Goal: Navigation & Orientation: Find specific page/section

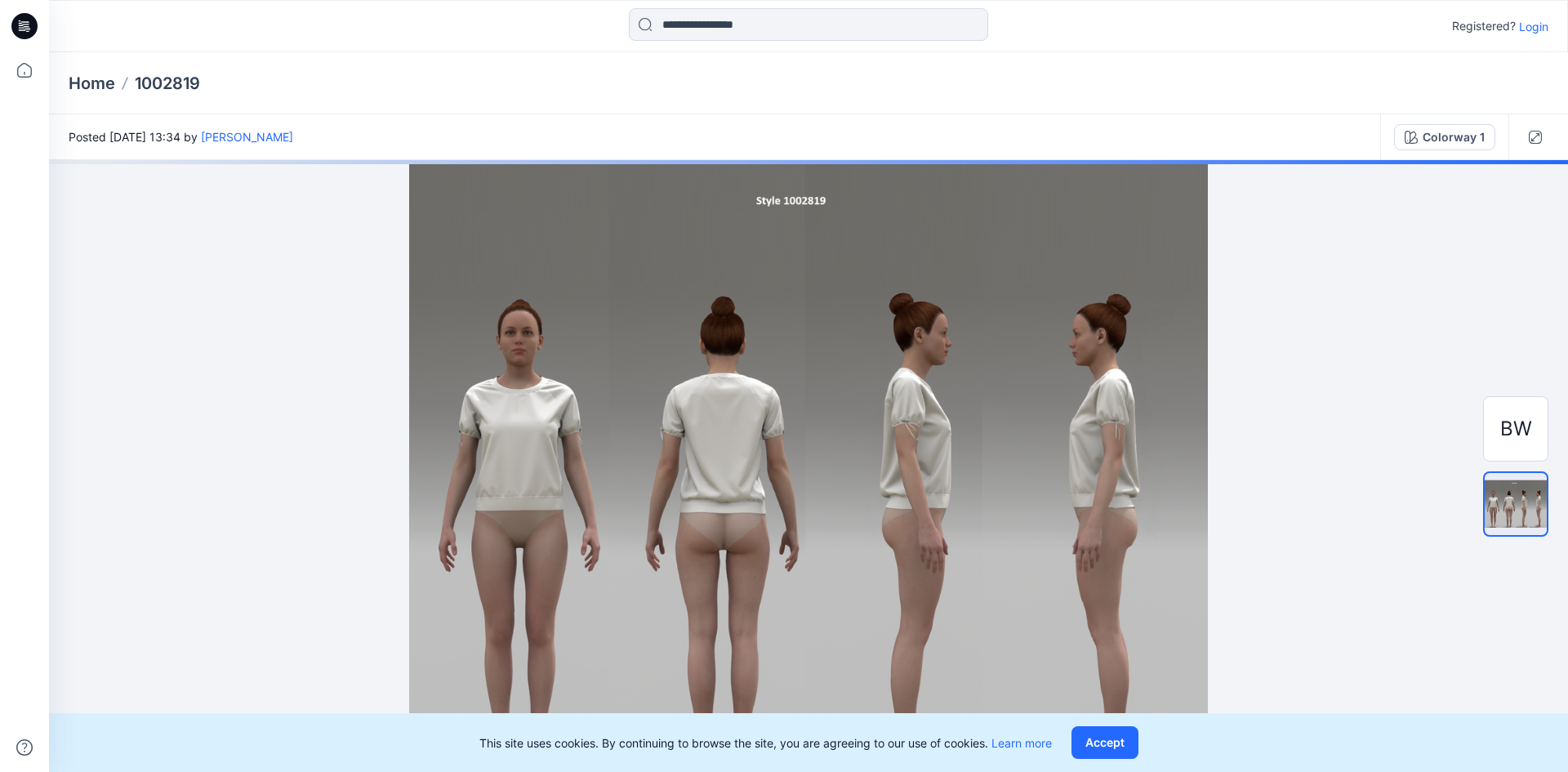
click at [83, 85] on p "Home" at bounding box center [91, 83] width 46 height 23
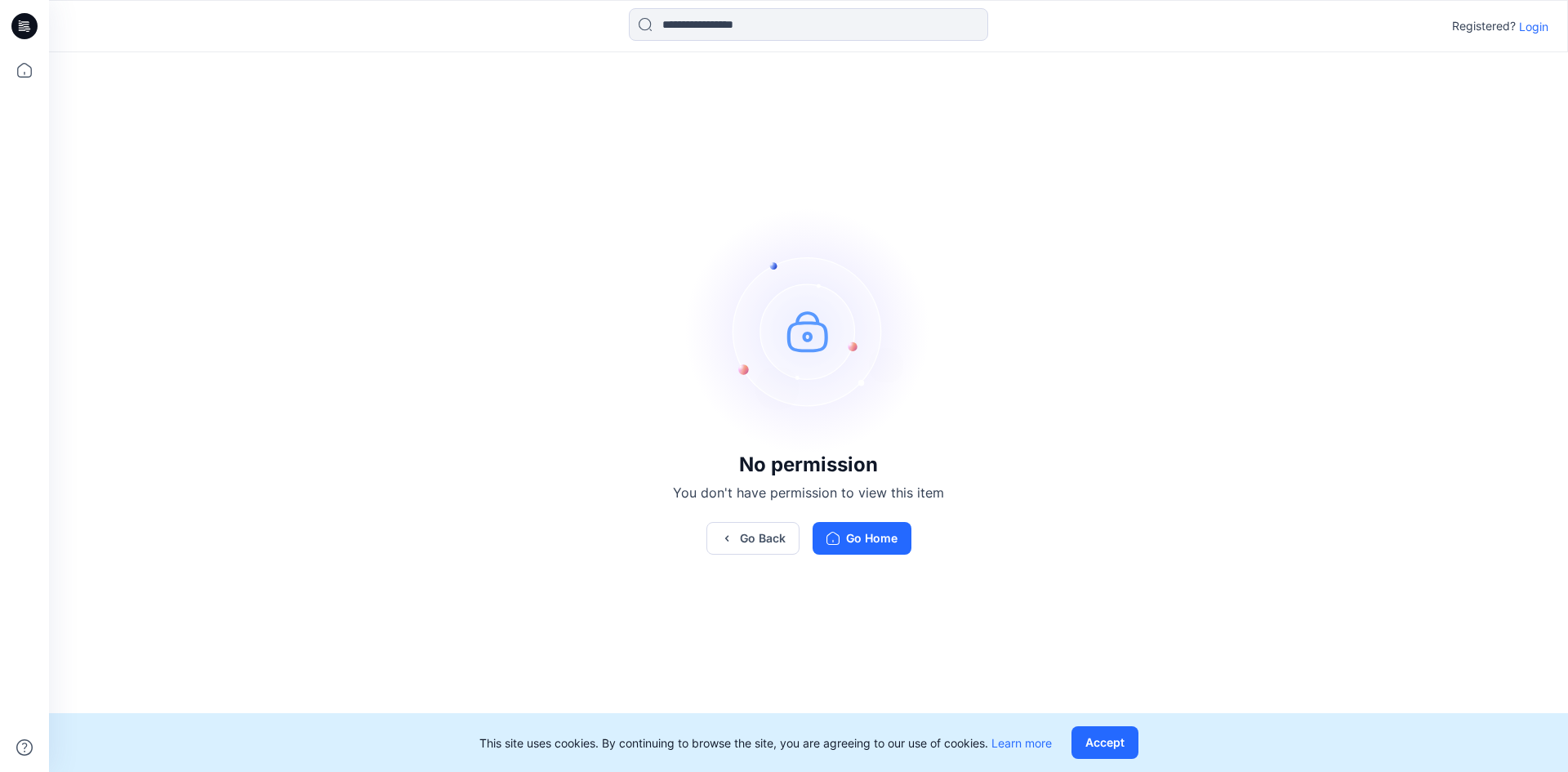
click at [18, 29] on icon at bounding box center [24, 26] width 26 height 26
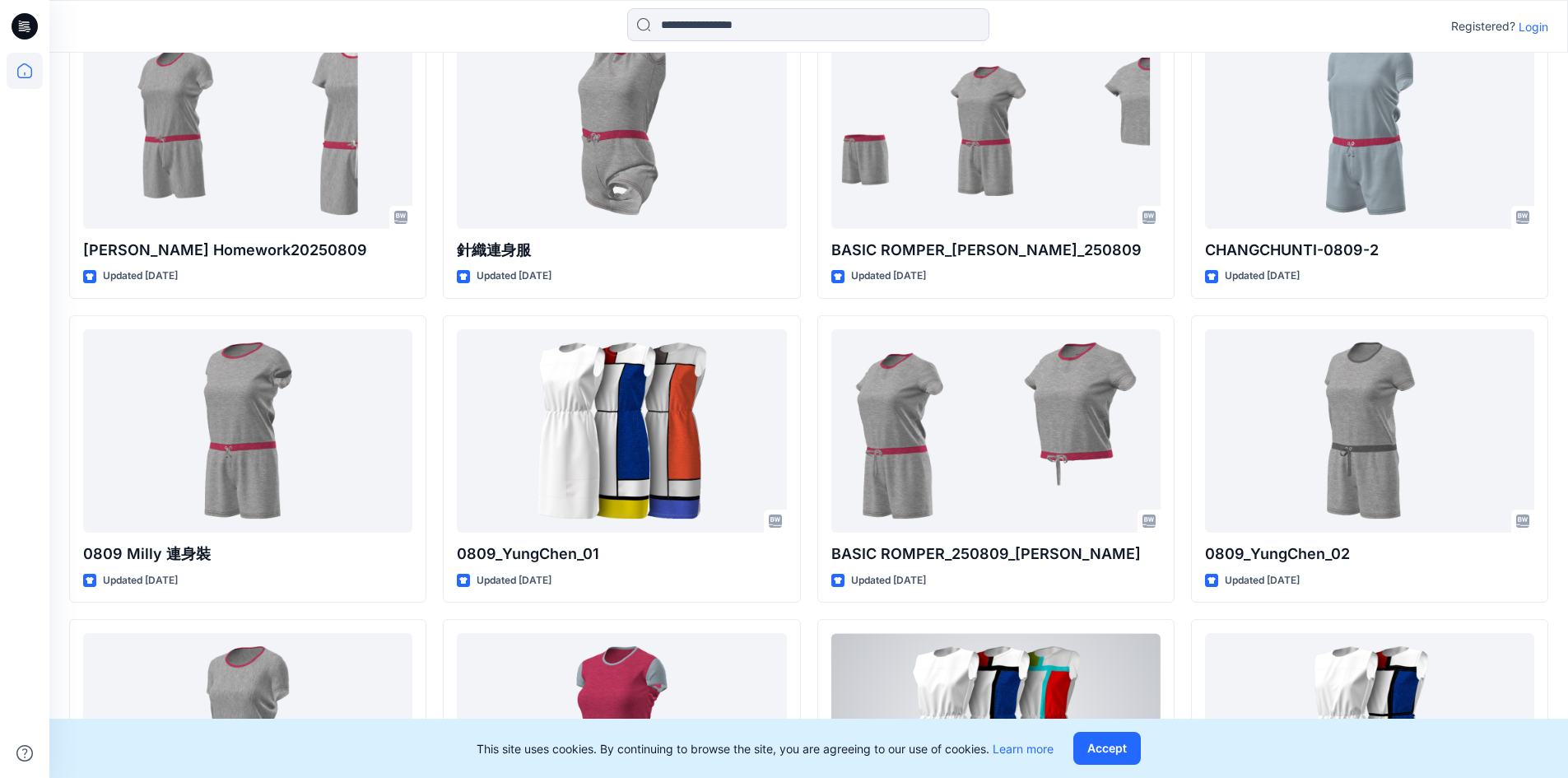
scroll to position [639, 0]
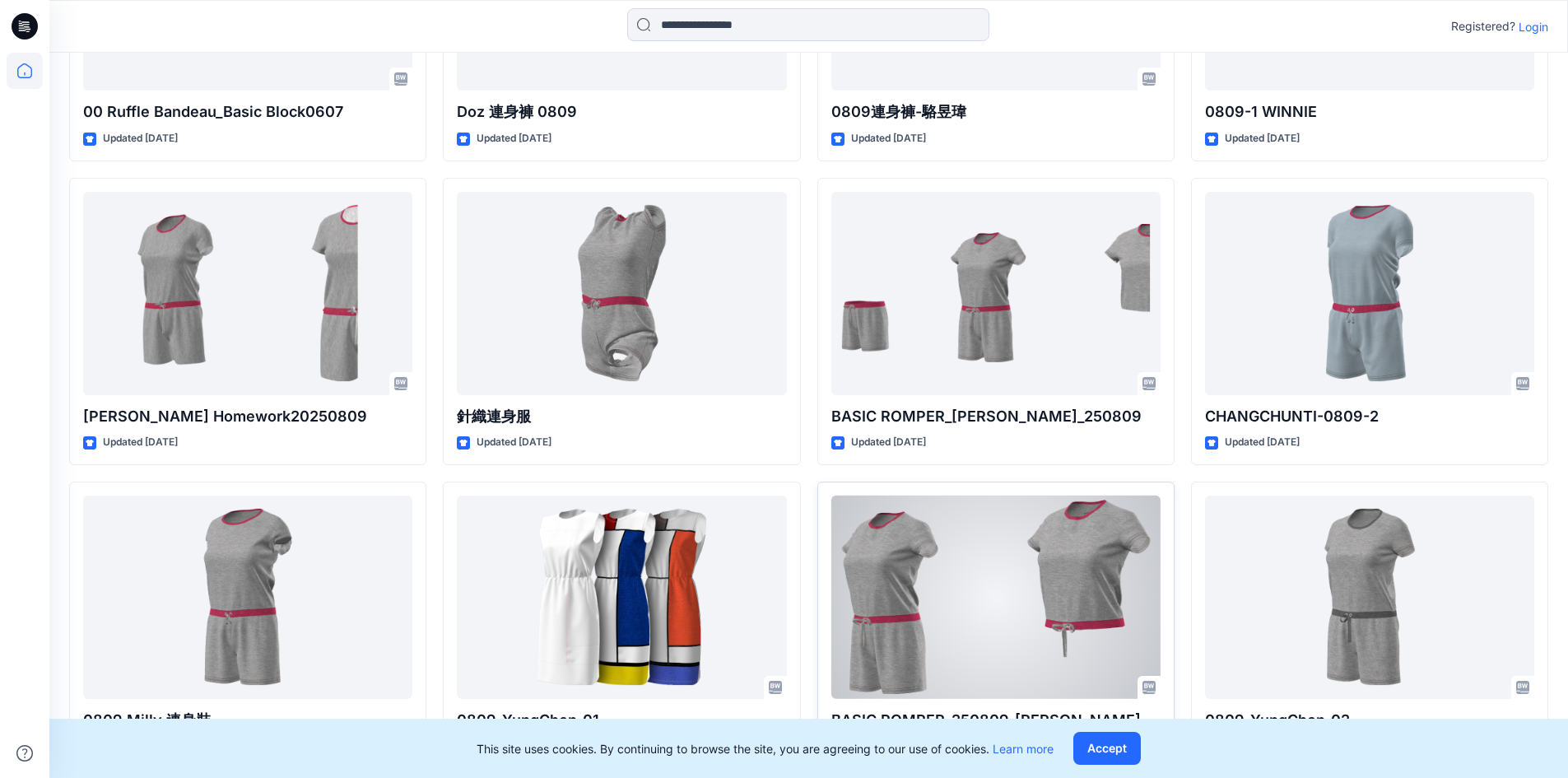
click at [920, 525] on div at bounding box center [995, 597] width 329 height 203
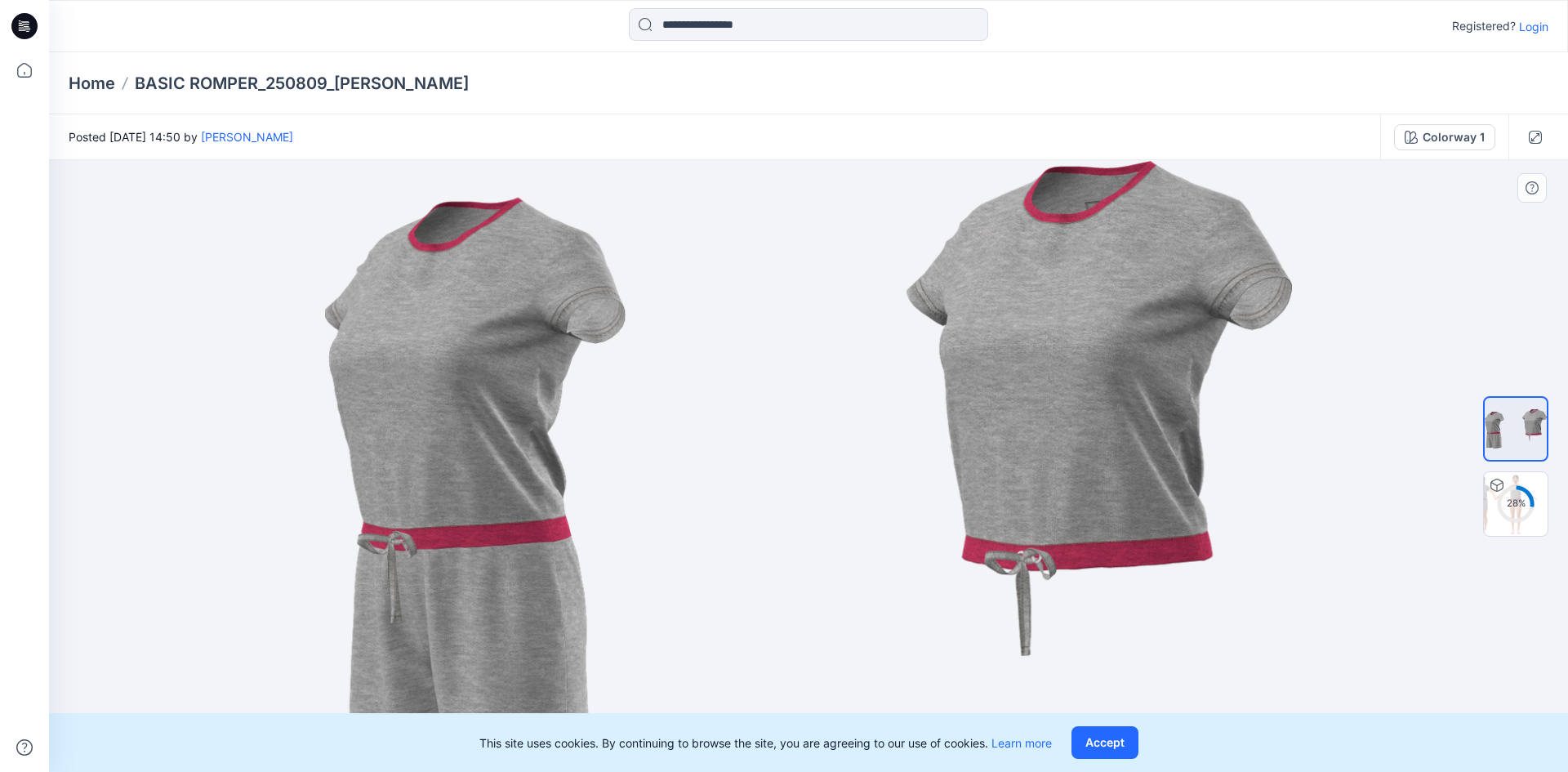
drag, startPoint x: 1113, startPoint y: 740, endPoint x: 1099, endPoint y: 728, distance: 18.4
click at [1112, 741] on button "Accept" at bounding box center [1105, 743] width 67 height 33
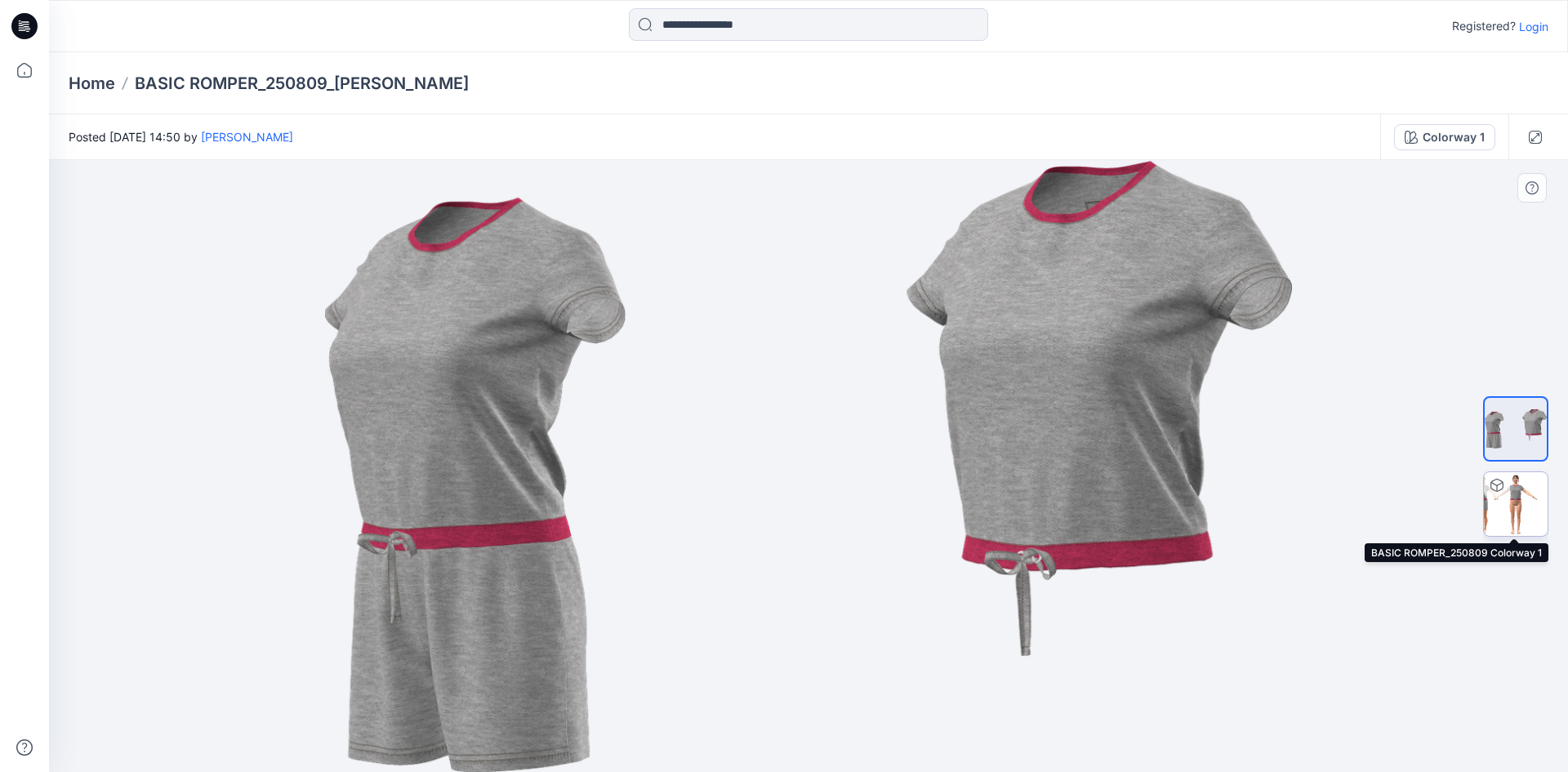
click at [1503, 498] on img at bounding box center [1516, 504] width 64 height 64
